Goal: Task Accomplishment & Management: Manage account settings

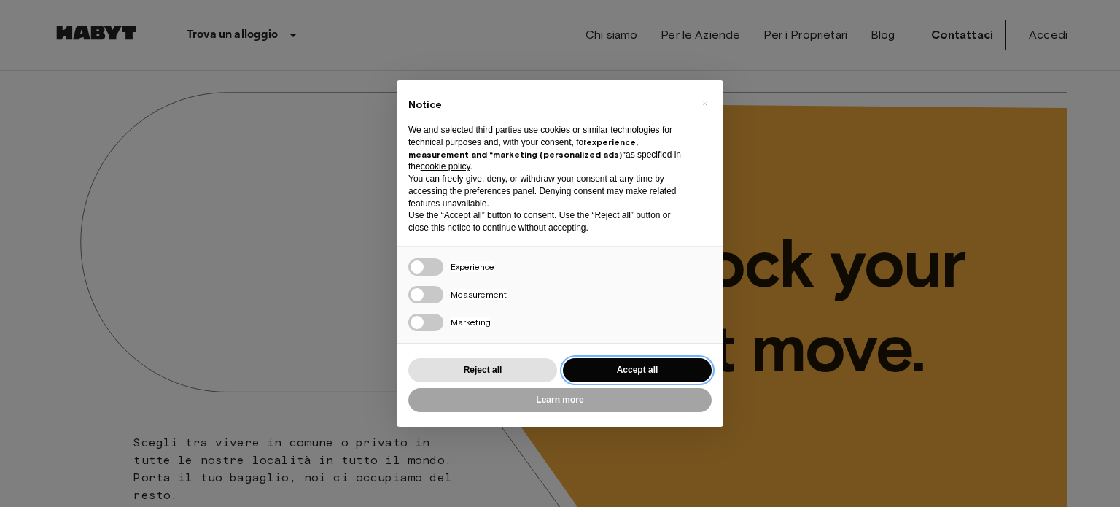
click at [682, 363] on button "Accept all" at bounding box center [637, 370] width 149 height 24
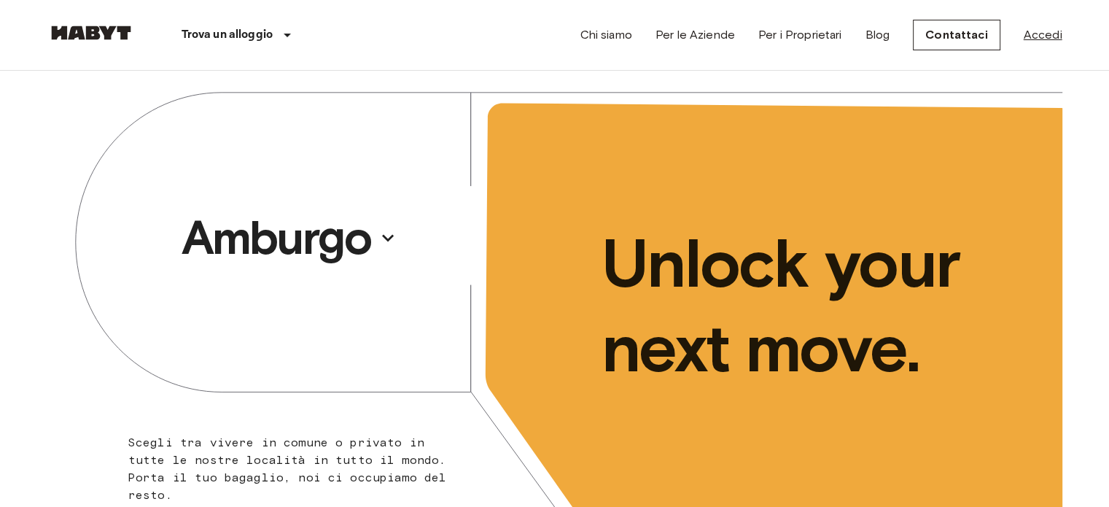
click at [1025, 29] on link "Accedi" at bounding box center [1043, 34] width 39 height 17
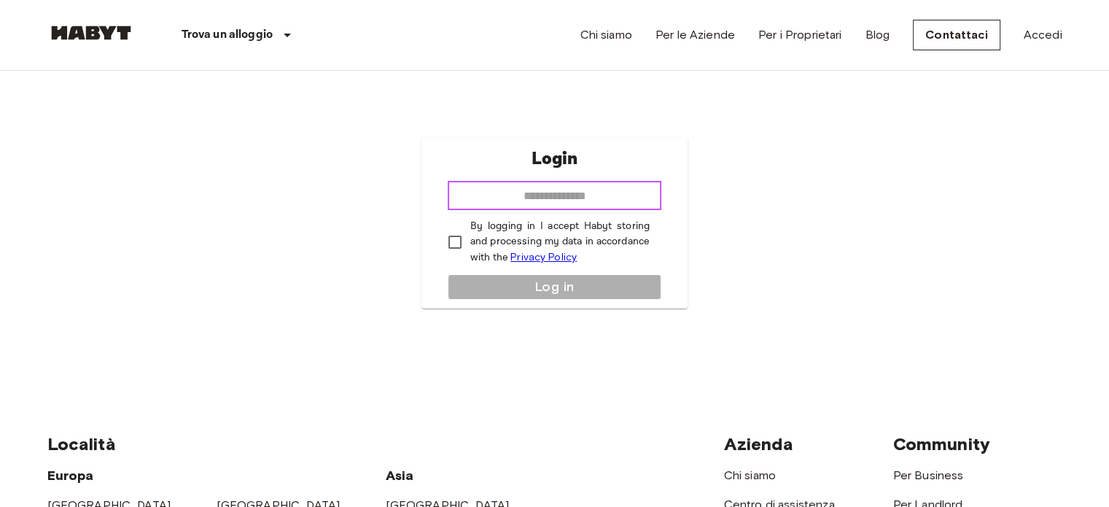
click at [604, 187] on input "email" at bounding box center [555, 195] width 214 height 29
type input "**********"
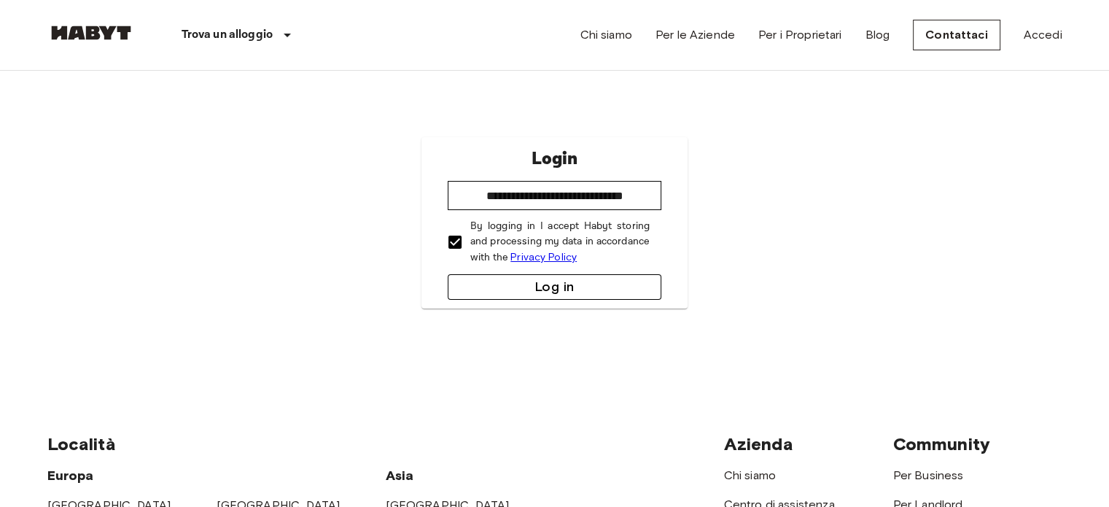
click at [486, 274] on button "Log in" at bounding box center [555, 287] width 214 height 26
click at [486, 274] on button "submit" at bounding box center [555, 287] width 214 height 26
